Goal: Task Accomplishment & Management: Manage account settings

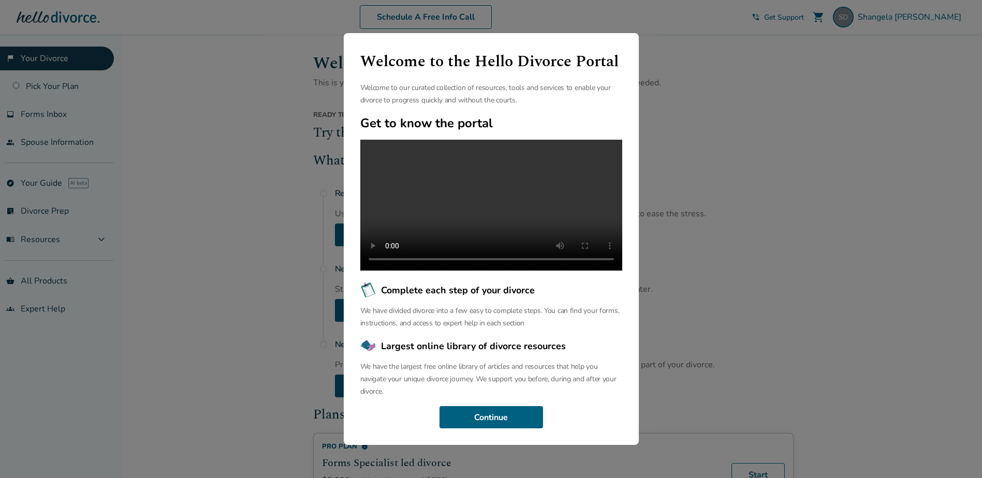
click at [786, 424] on div "Welcome to the Hello Divorce Portal Welcome to our curated collection of resour…" at bounding box center [491, 239] width 982 height 478
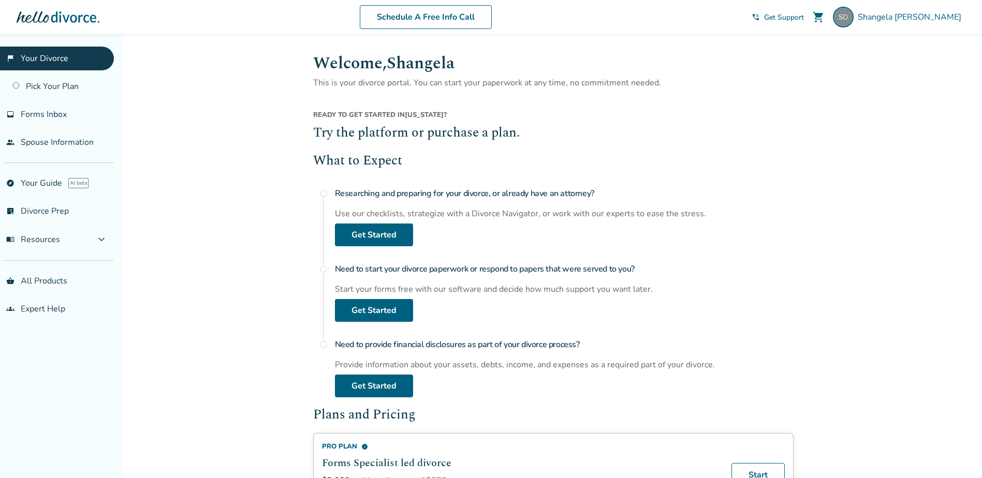
click at [45, 59] on link "flag_2 Your Divorce" at bounding box center [57, 59] width 114 height 24
click at [388, 242] on link "Get Started" at bounding box center [374, 235] width 78 height 23
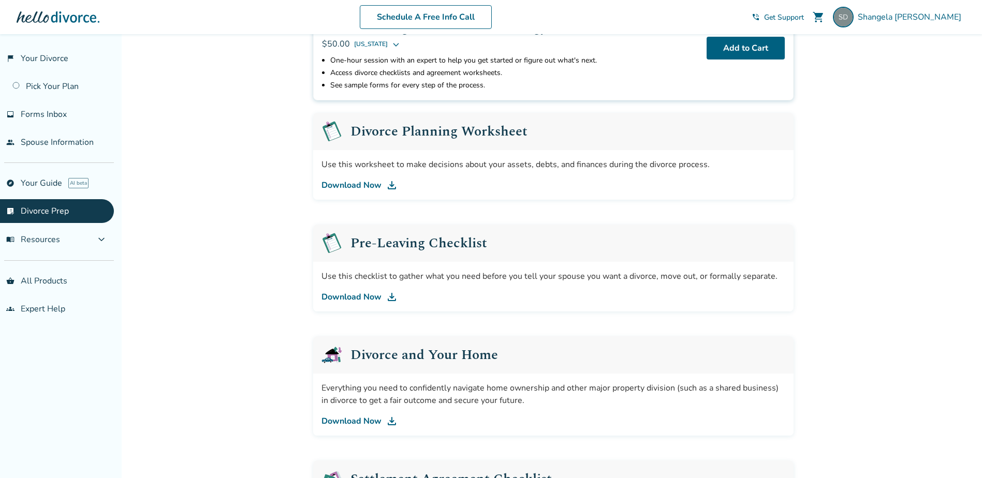
scroll to position [104, 0]
click at [354, 185] on link "Download Now" at bounding box center [553, 185] width 464 height 12
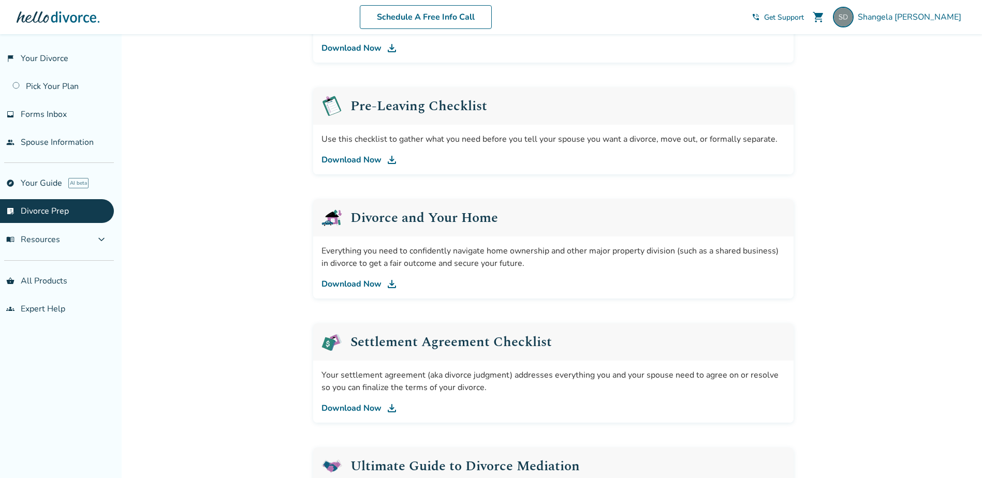
scroll to position [259, 0]
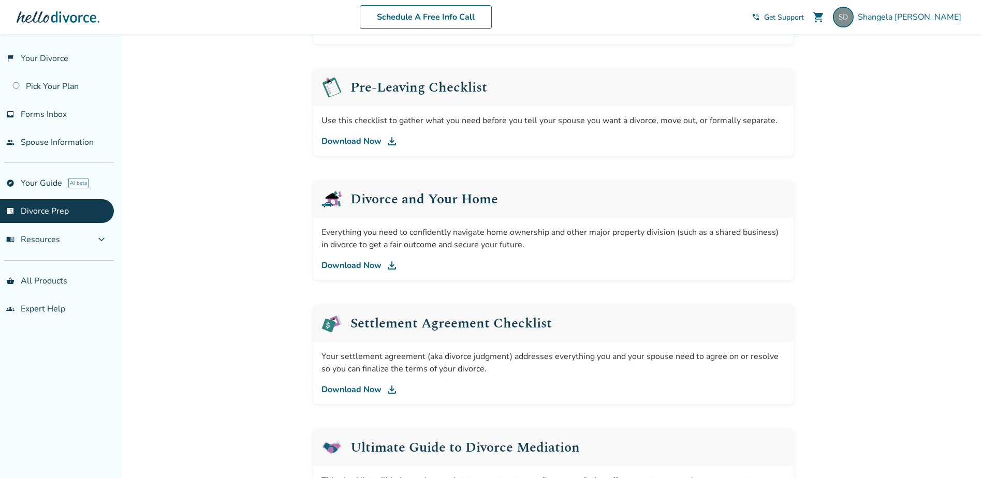
click at [368, 141] on link "Download Now" at bounding box center [553, 141] width 464 height 12
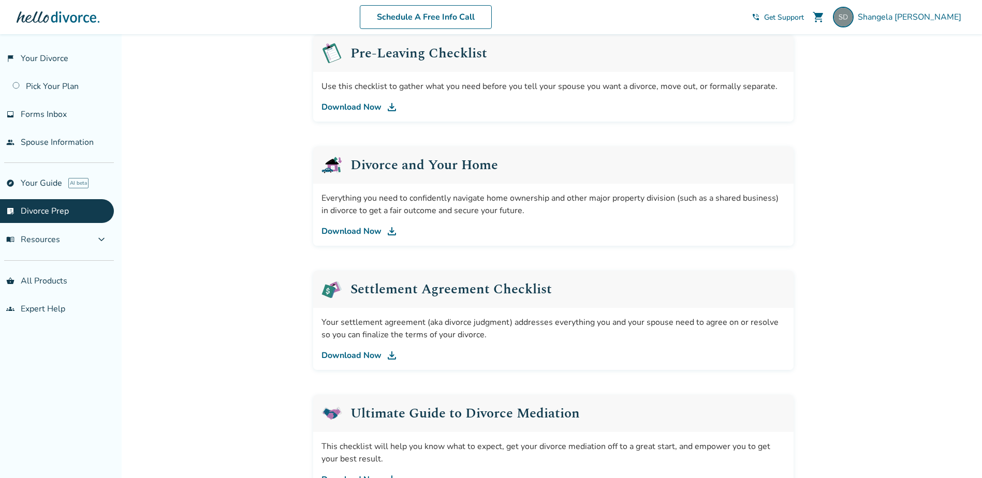
scroll to position [276, 0]
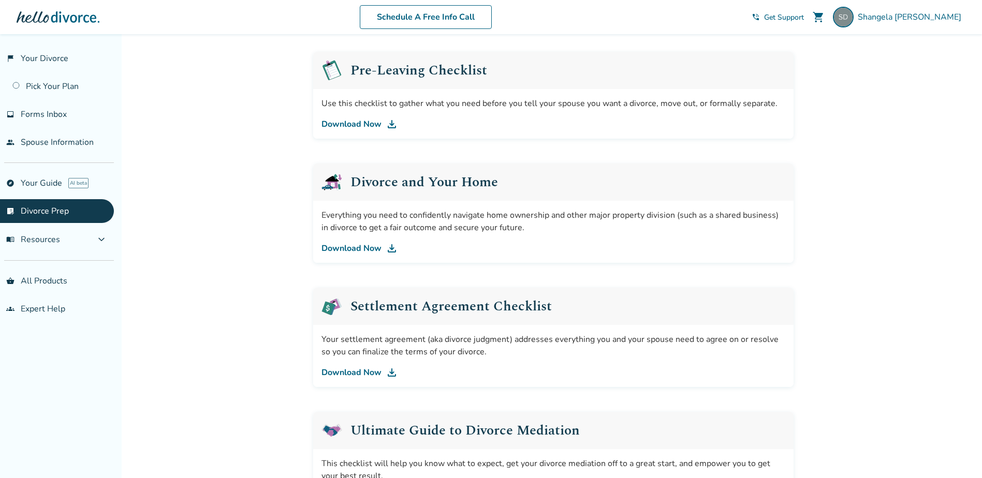
click at [385, 184] on h2 "Divorce and Your Home" at bounding box center [424, 182] width 148 height 13
click at [357, 246] on link "Download Now" at bounding box center [553, 248] width 464 height 12
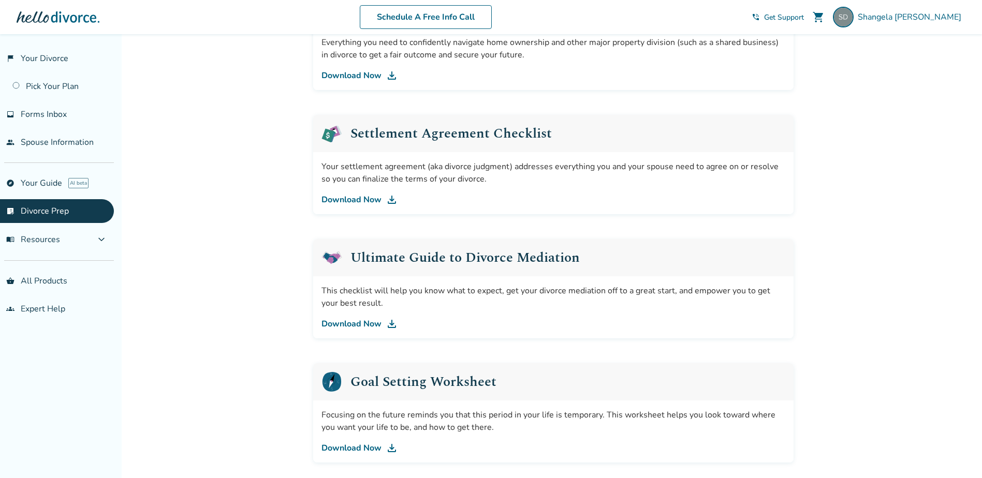
scroll to position [483, 0]
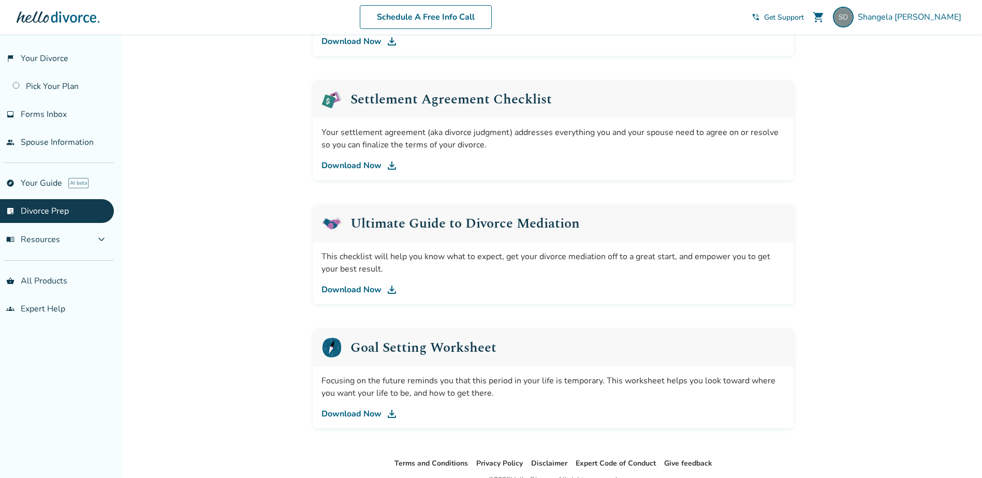
click at [347, 291] on link "Download Now" at bounding box center [553, 290] width 464 height 12
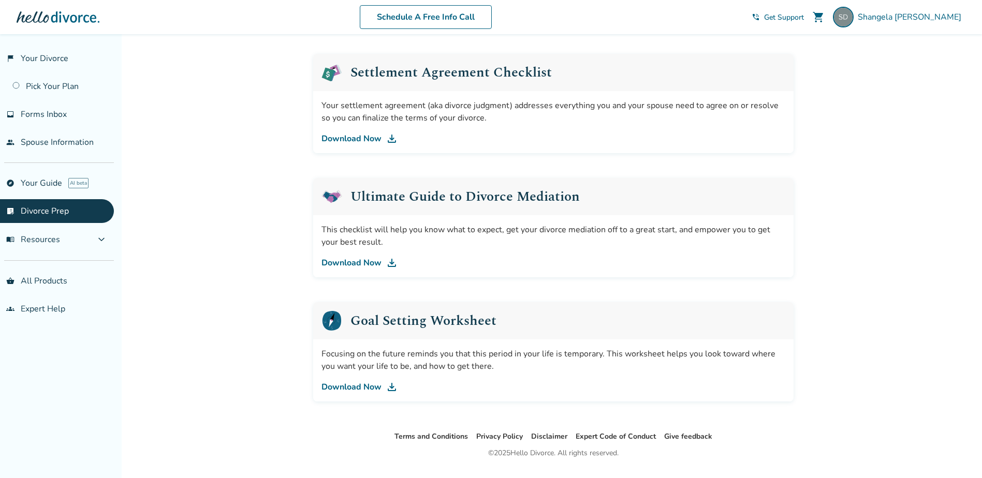
scroll to position [535, 0]
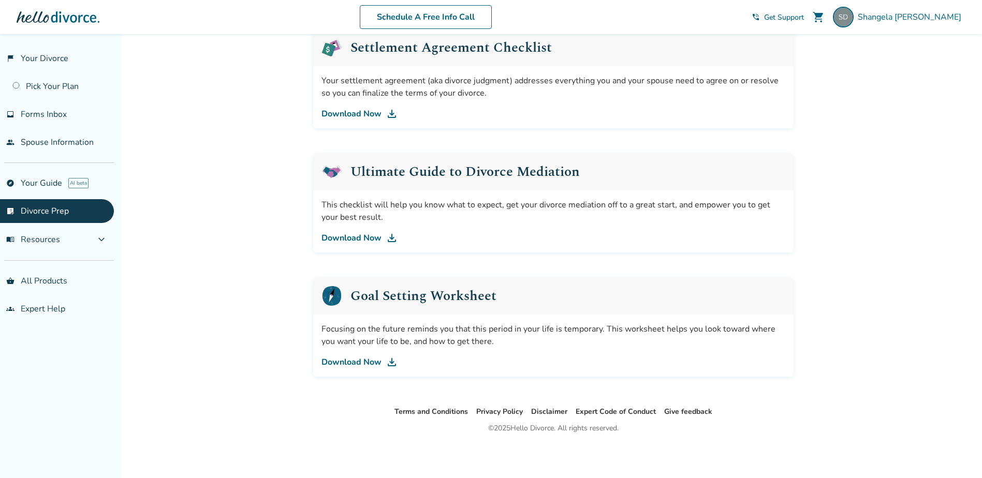
click at [357, 360] on link "Download Now" at bounding box center [553, 362] width 464 height 12
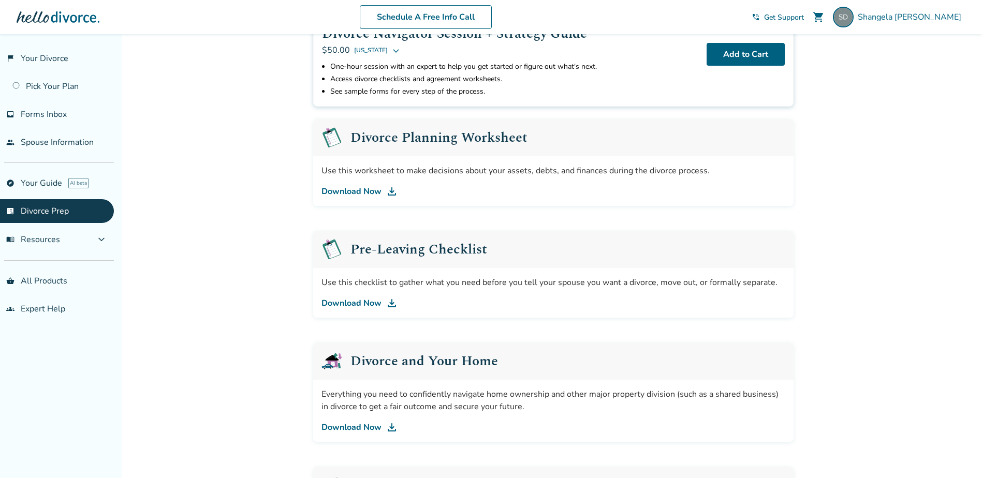
scroll to position [0, 0]
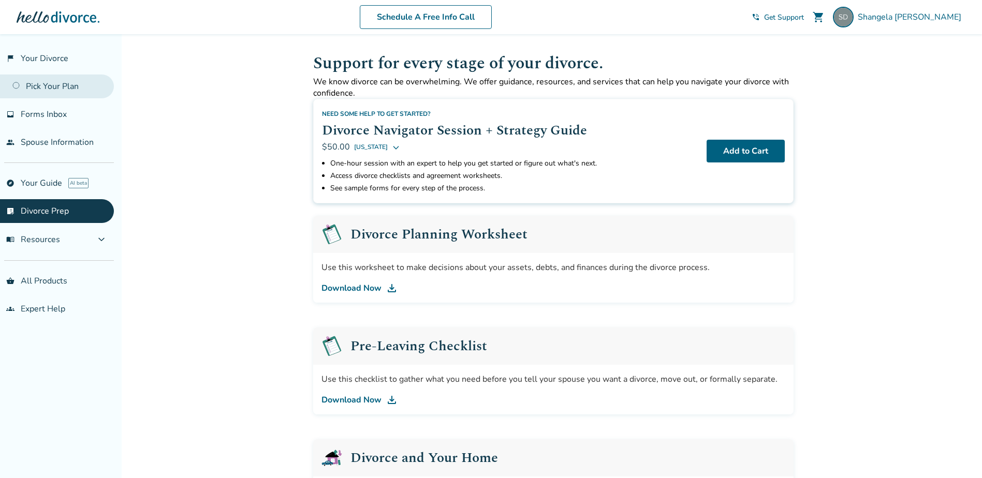
click at [56, 82] on link "Pick Your Plan" at bounding box center [57, 87] width 114 height 24
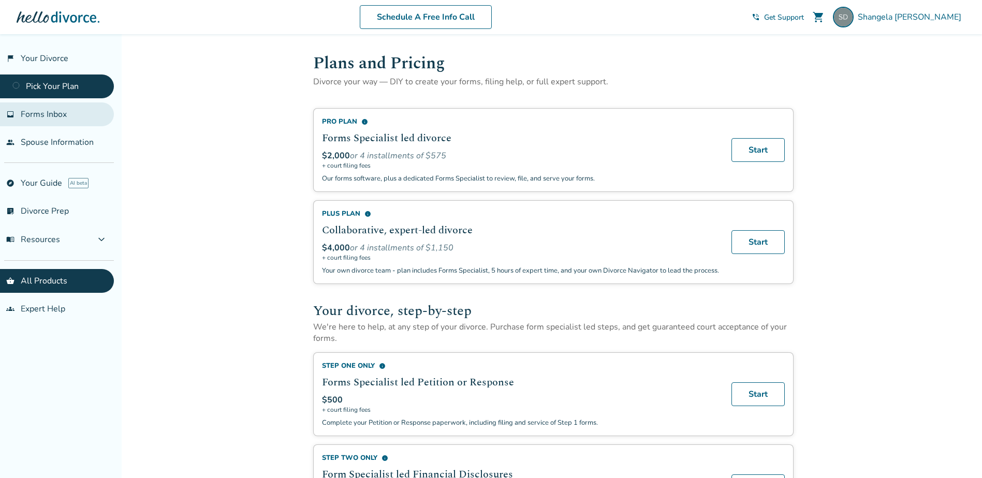
click at [54, 119] on span "Forms Inbox" at bounding box center [44, 114] width 46 height 11
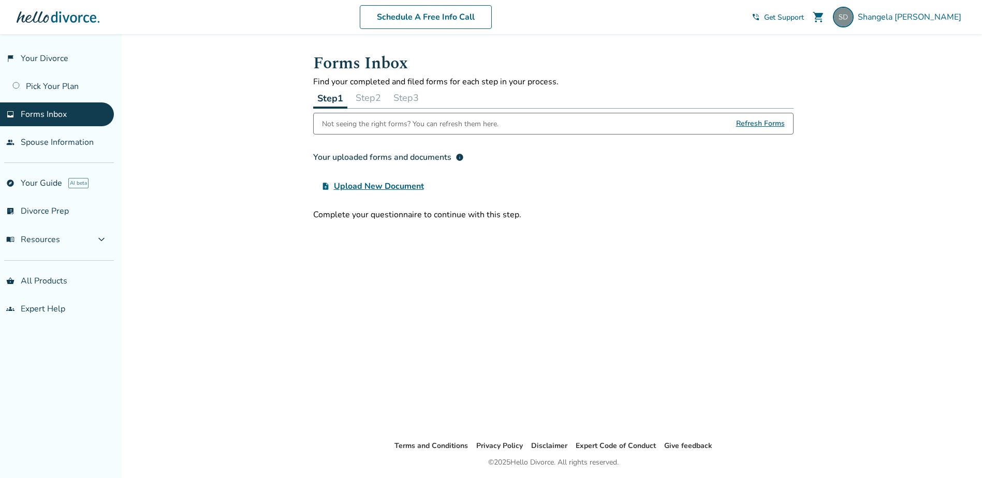
click at [764, 123] on span "Refresh Forms" at bounding box center [760, 123] width 49 height 21
click at [54, 145] on link "people Spouse Information" at bounding box center [57, 142] width 114 height 24
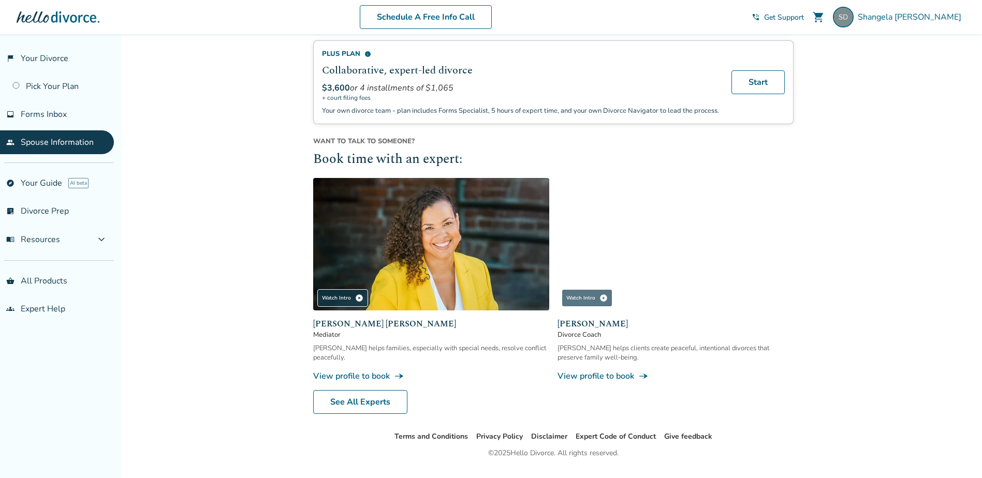
scroll to position [319, 0]
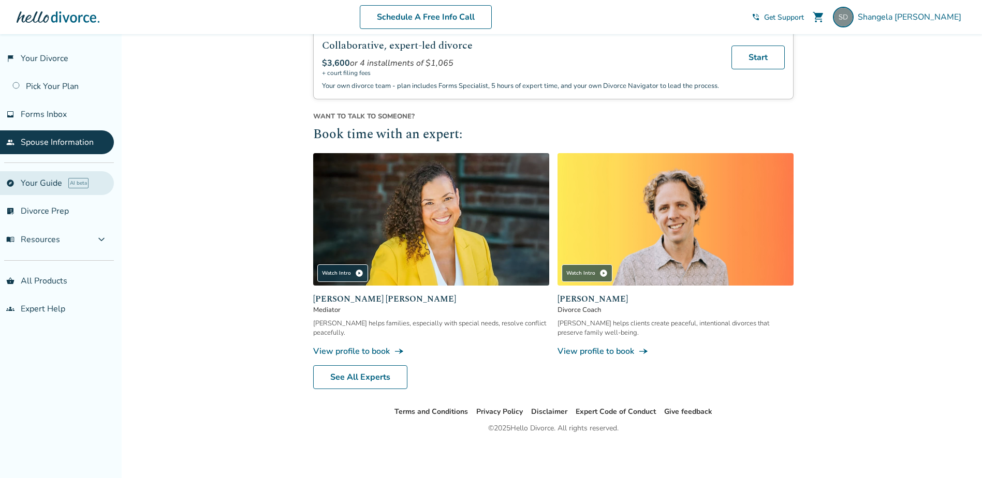
click at [36, 184] on link "explore Your Guide AI beta" at bounding box center [57, 183] width 114 height 24
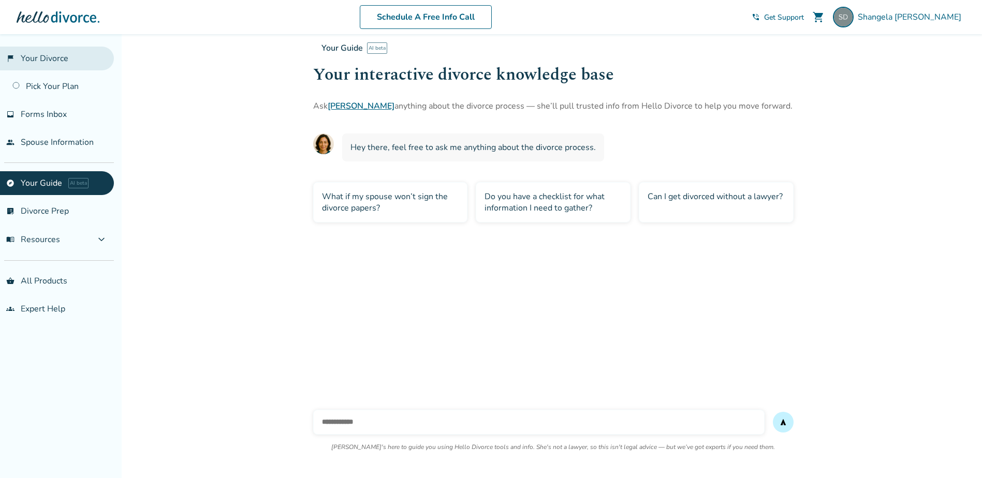
click at [55, 60] on link "flag_2 Your Divorce" at bounding box center [57, 59] width 114 height 24
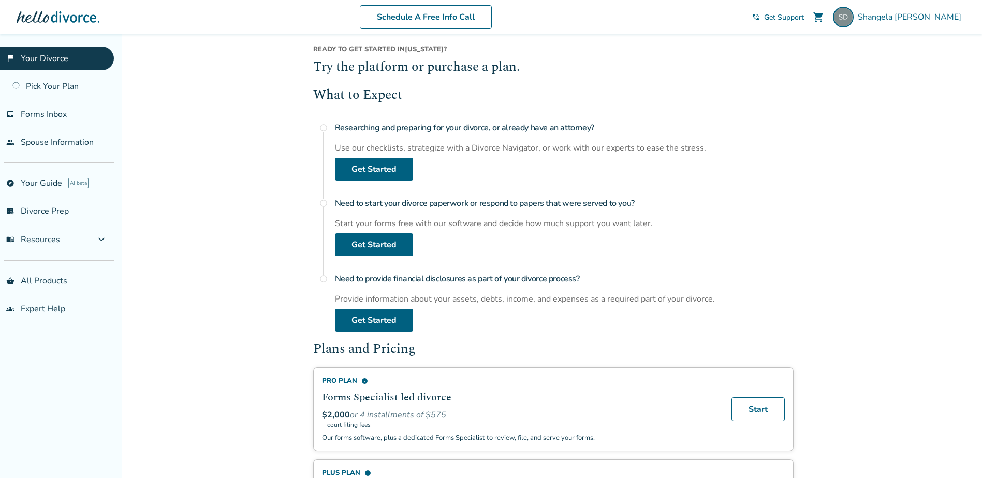
scroll to position [62, 0]
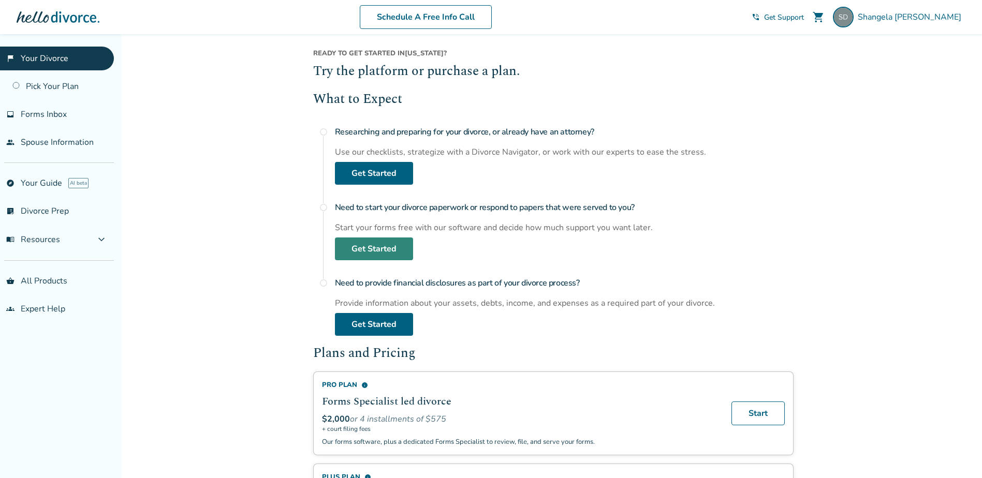
click at [387, 257] on link "Get Started" at bounding box center [374, 249] width 78 height 23
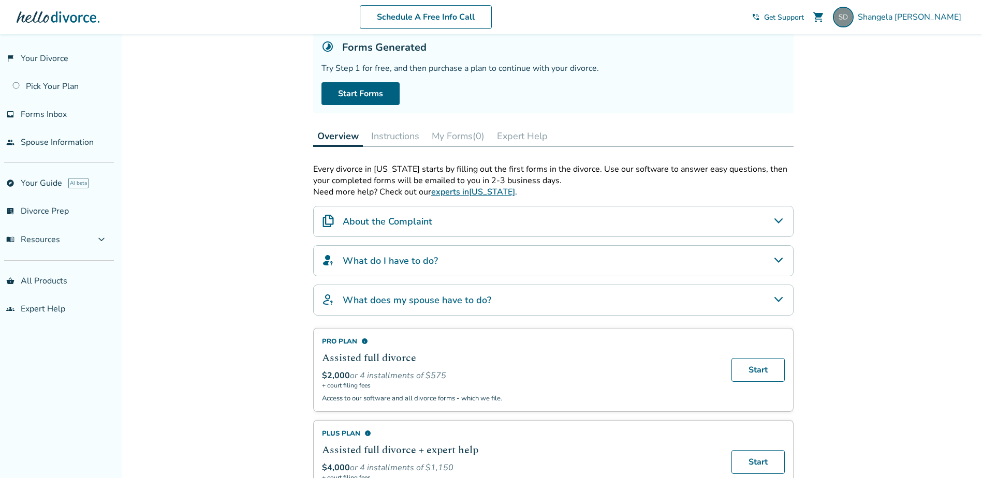
scroll to position [52, 0]
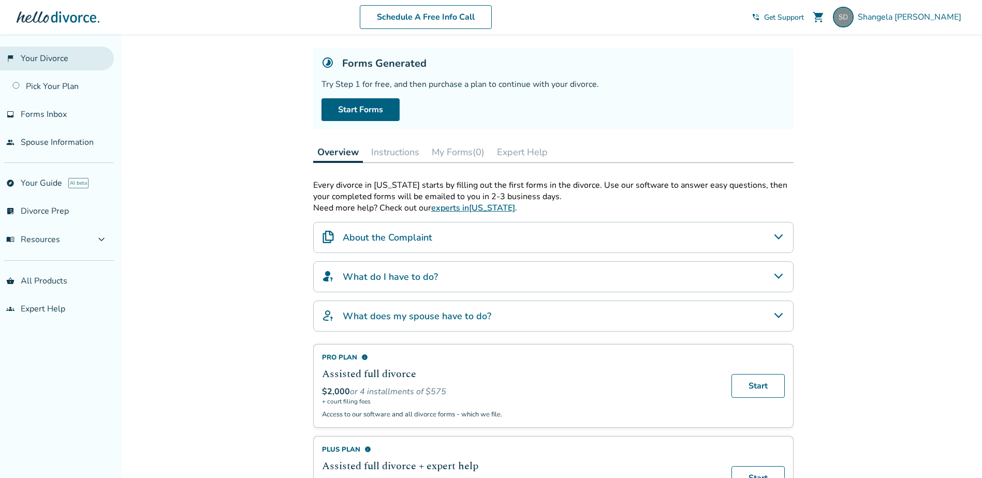
click at [51, 60] on link "flag_2 Your Divorce" at bounding box center [57, 59] width 114 height 24
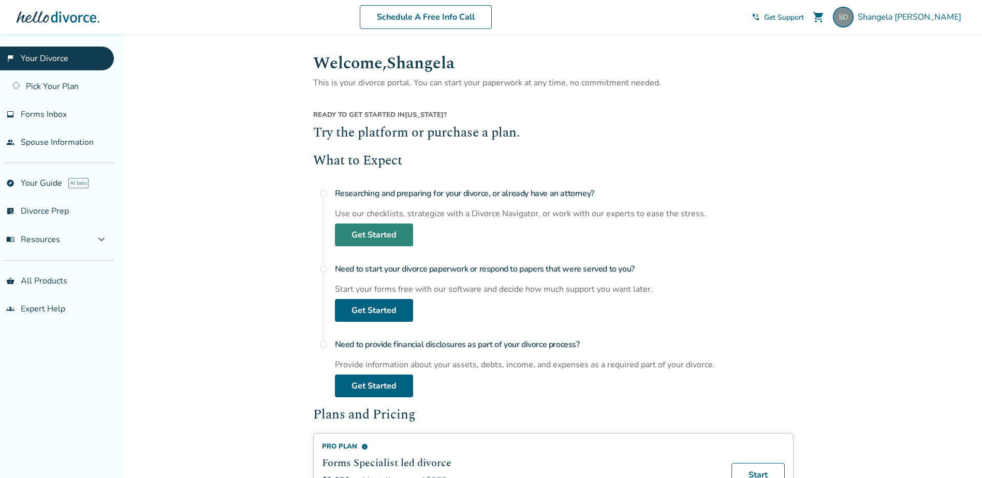
click at [392, 235] on link "Get Started" at bounding box center [374, 235] width 78 height 23
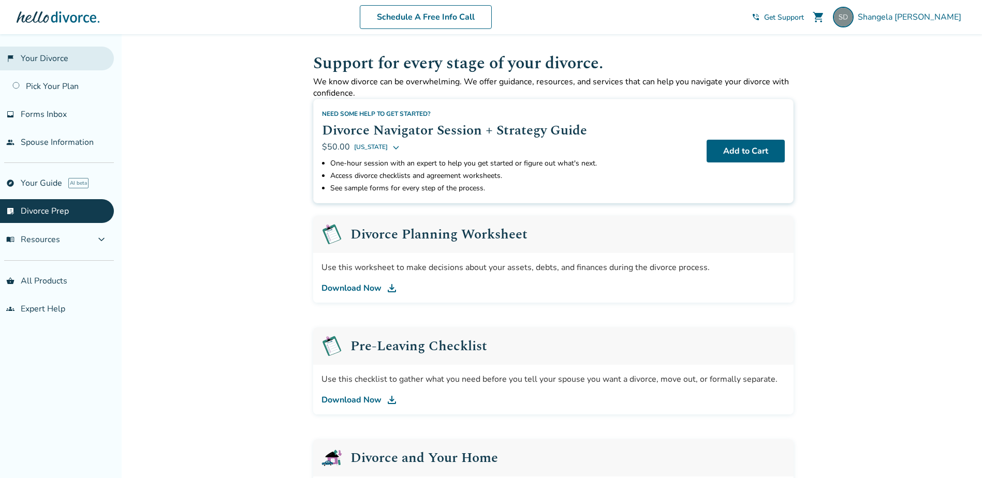
click at [45, 63] on link "flag_2 Your Divorce" at bounding box center [57, 59] width 114 height 24
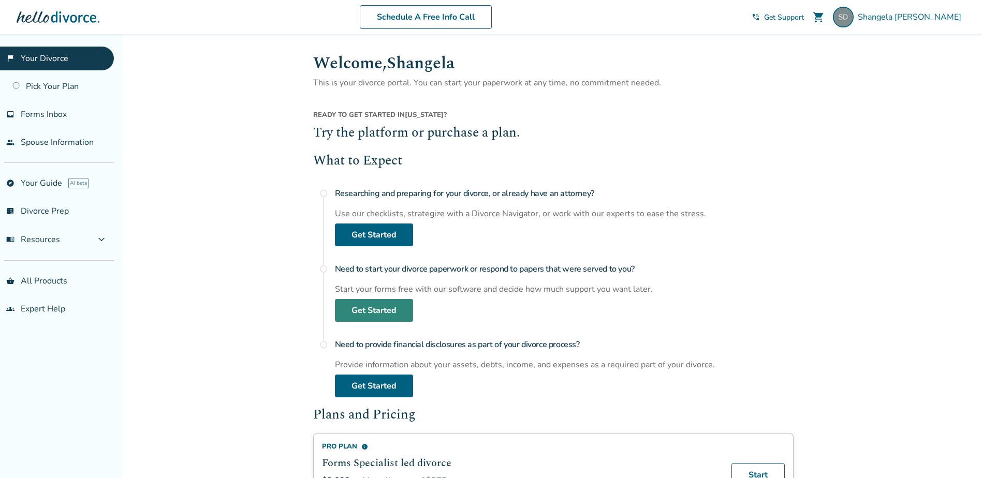
click at [364, 309] on link "Get Started" at bounding box center [374, 310] width 78 height 23
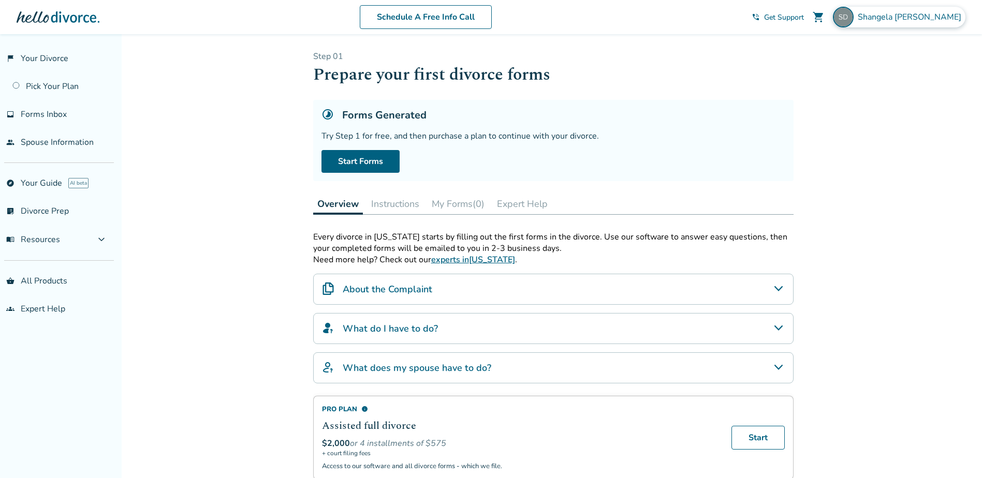
click at [913, 18] on span "[PERSON_NAME]" at bounding box center [912, 16] width 108 height 11
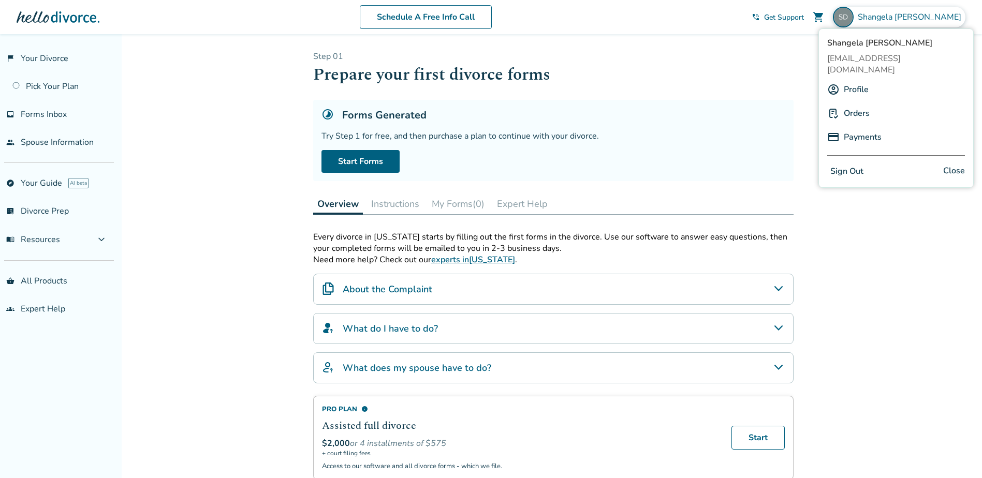
click at [848, 80] on link "Profile" at bounding box center [856, 90] width 25 height 20
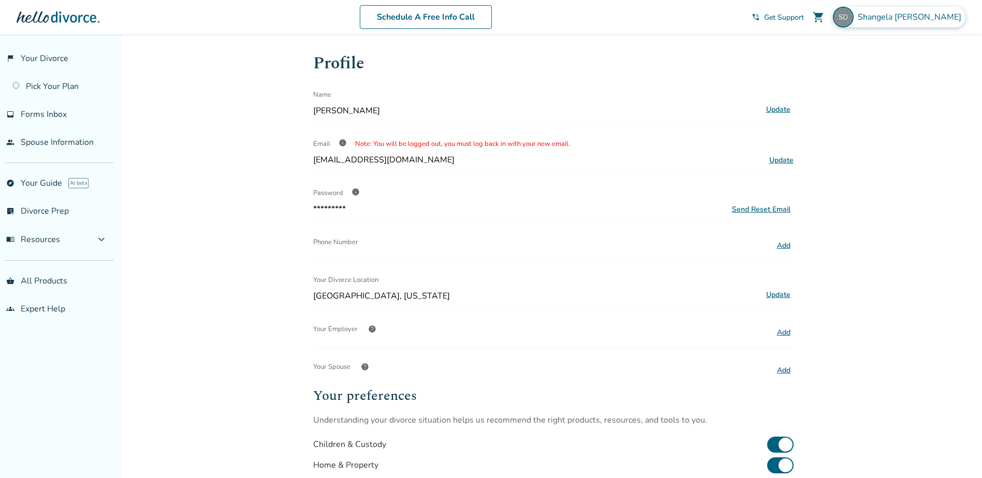
click at [916, 17] on span "[PERSON_NAME]" at bounding box center [912, 16] width 108 height 11
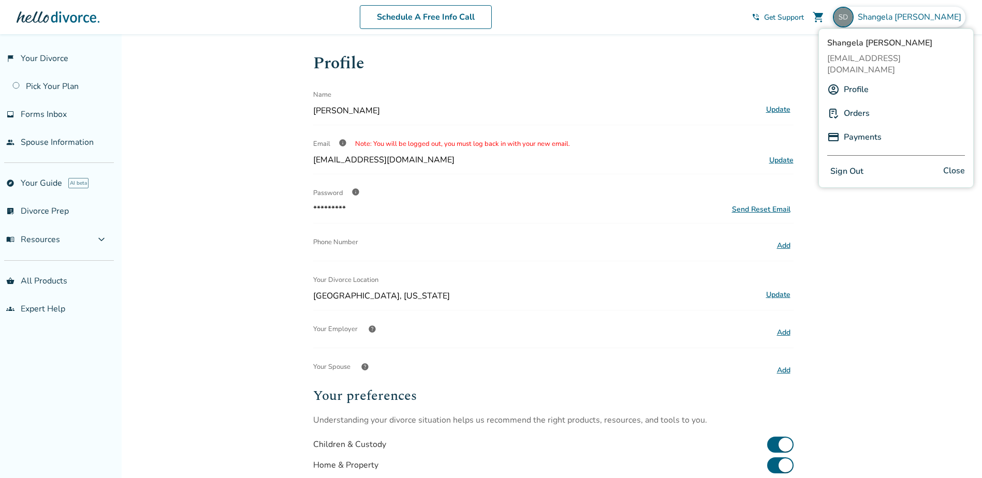
click at [854, 164] on button "Sign Out" at bounding box center [846, 171] width 39 height 15
